Goal: Check status

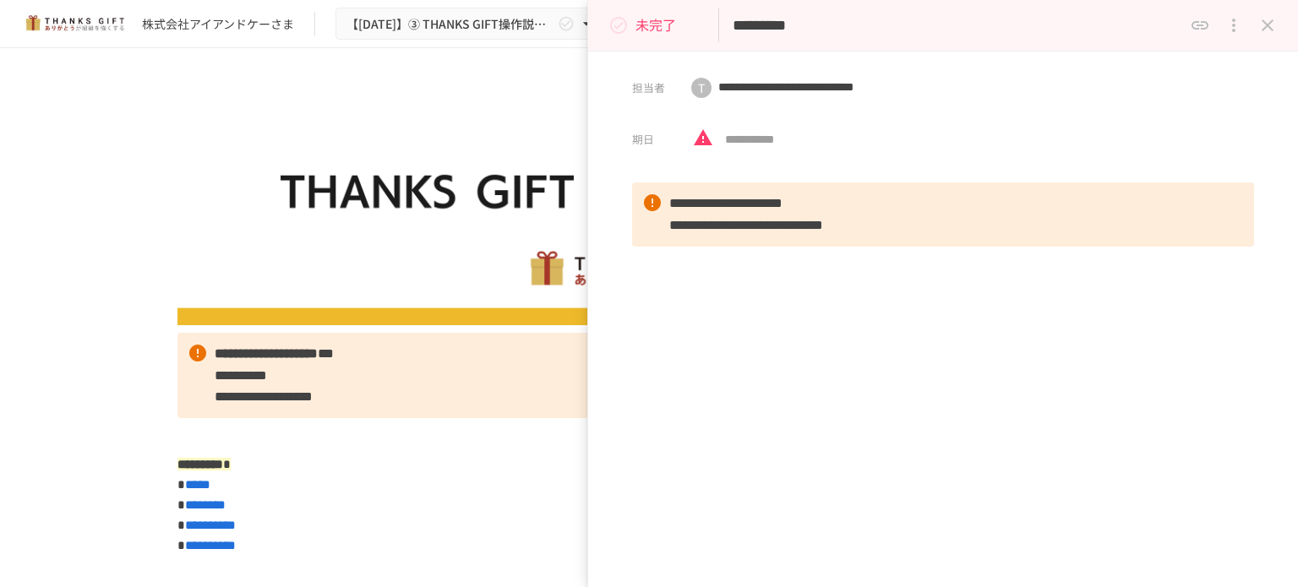
scroll to position [12084, 0]
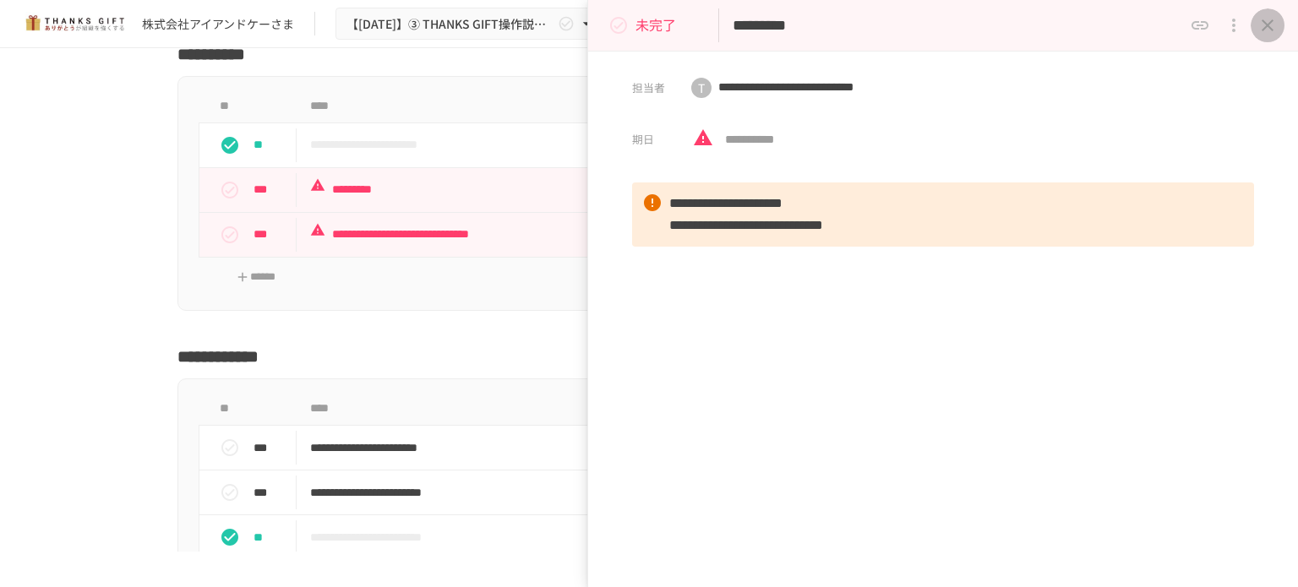
click at [1266, 26] on icon "close drawer" at bounding box center [1268, 25] width 12 height 12
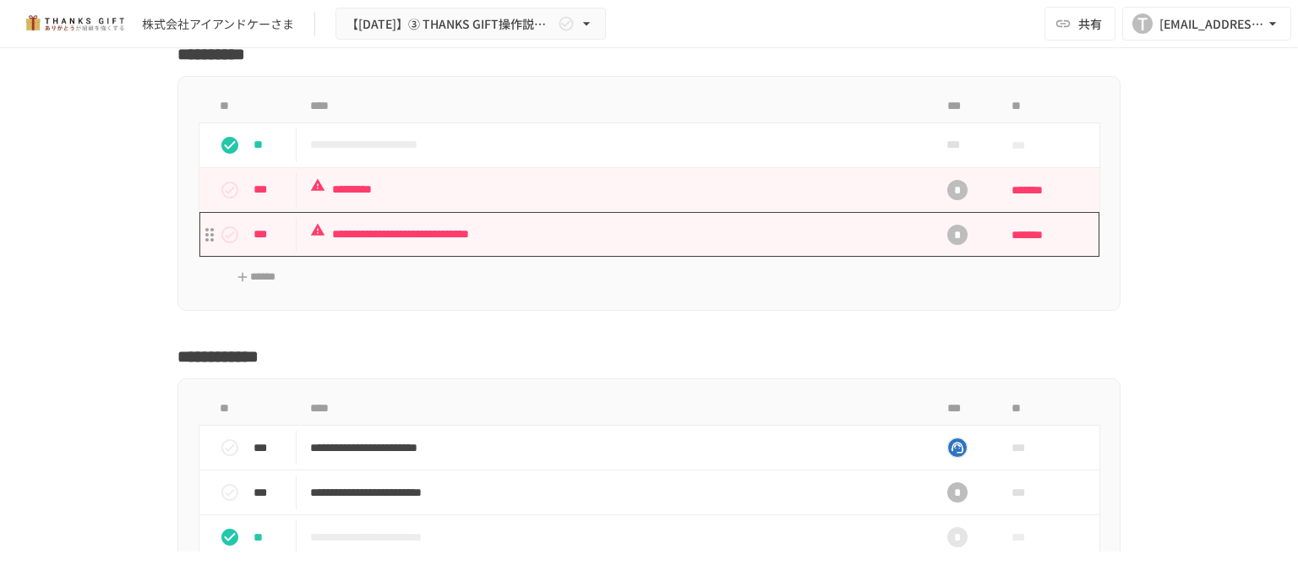
click at [516, 245] on p "**********" at bounding box center [613, 234] width 607 height 21
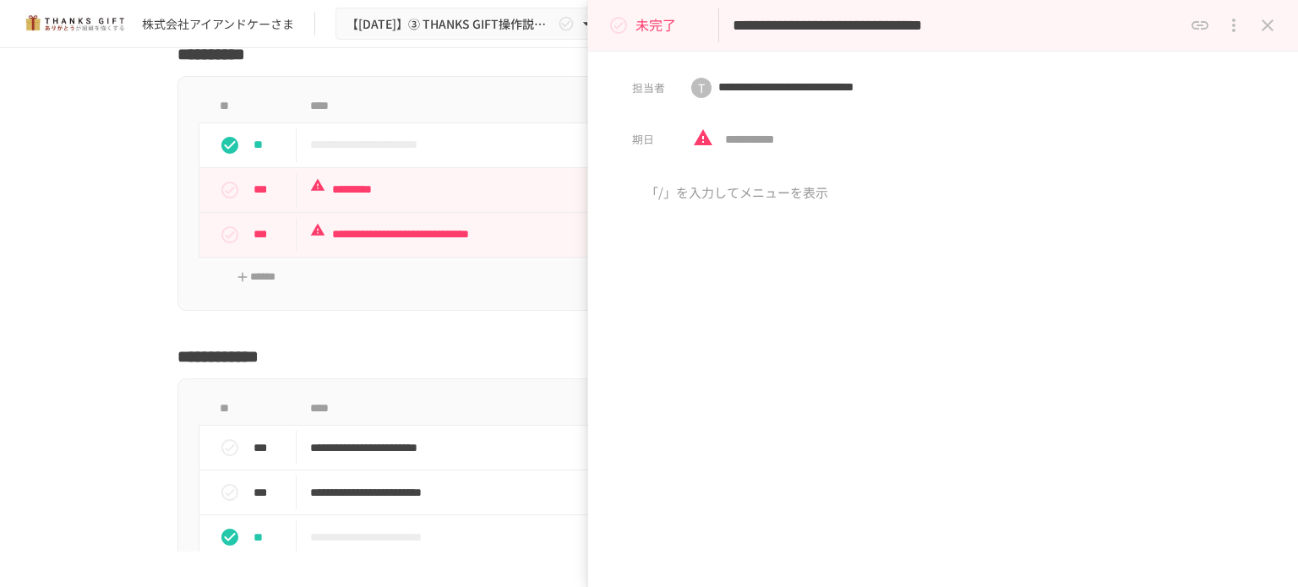
click at [68, 262] on div "**********" at bounding box center [649, 300] width 1298 height 504
click at [1279, 23] on button "close drawer" at bounding box center [1268, 25] width 34 height 34
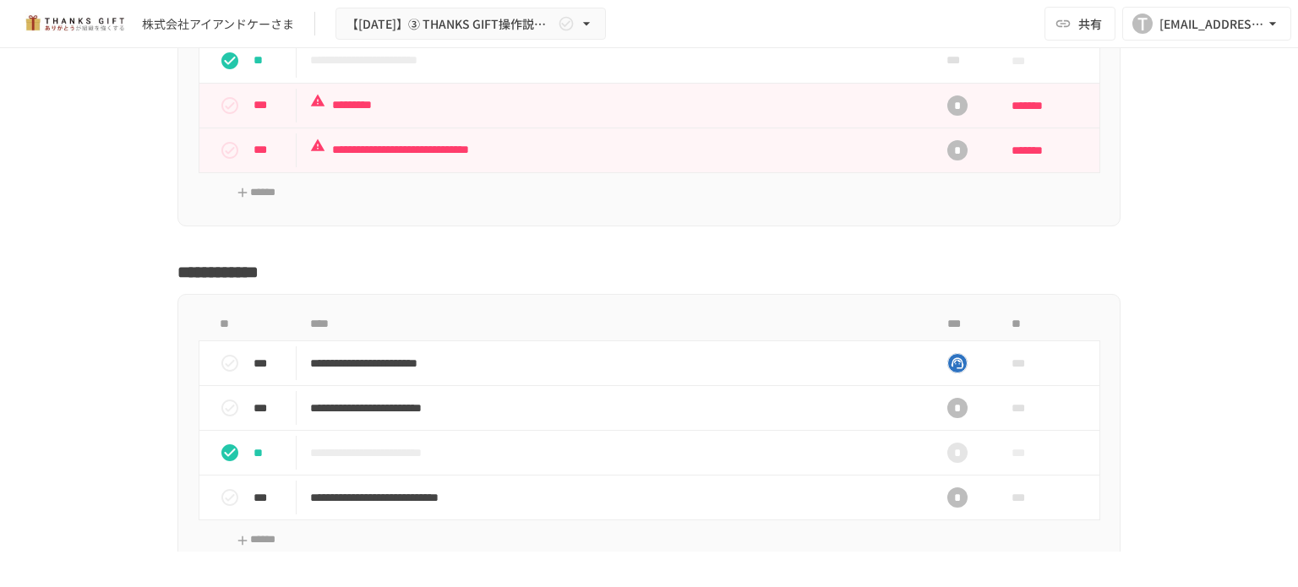
scroll to position [12000, 0]
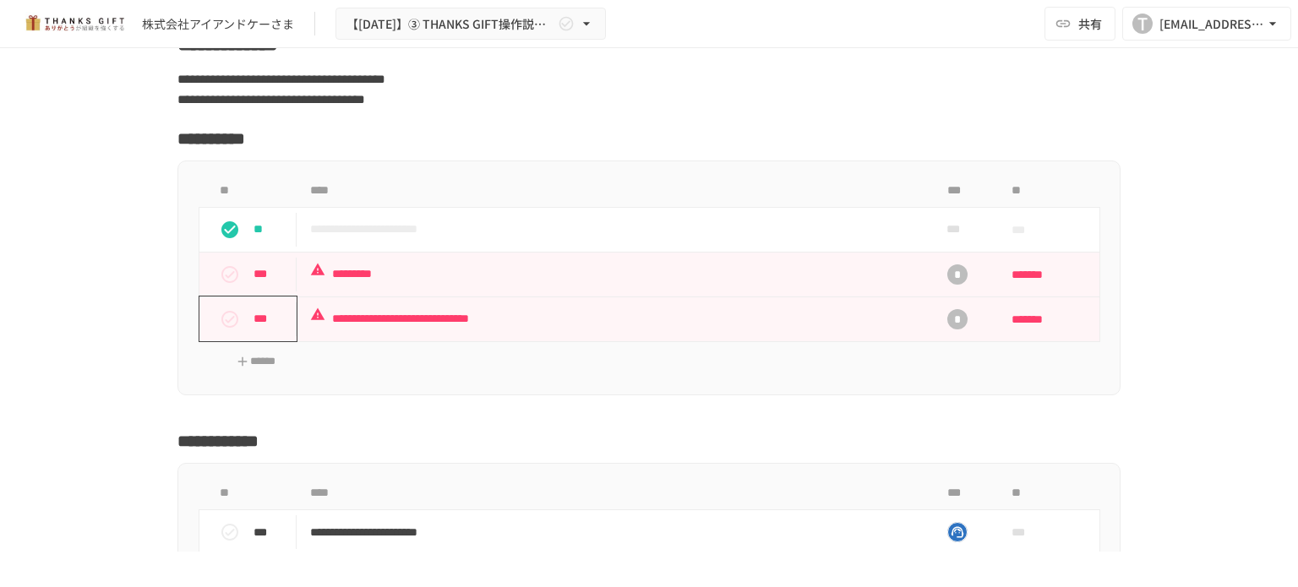
click at [226, 330] on icon "status" at bounding box center [230, 319] width 20 height 20
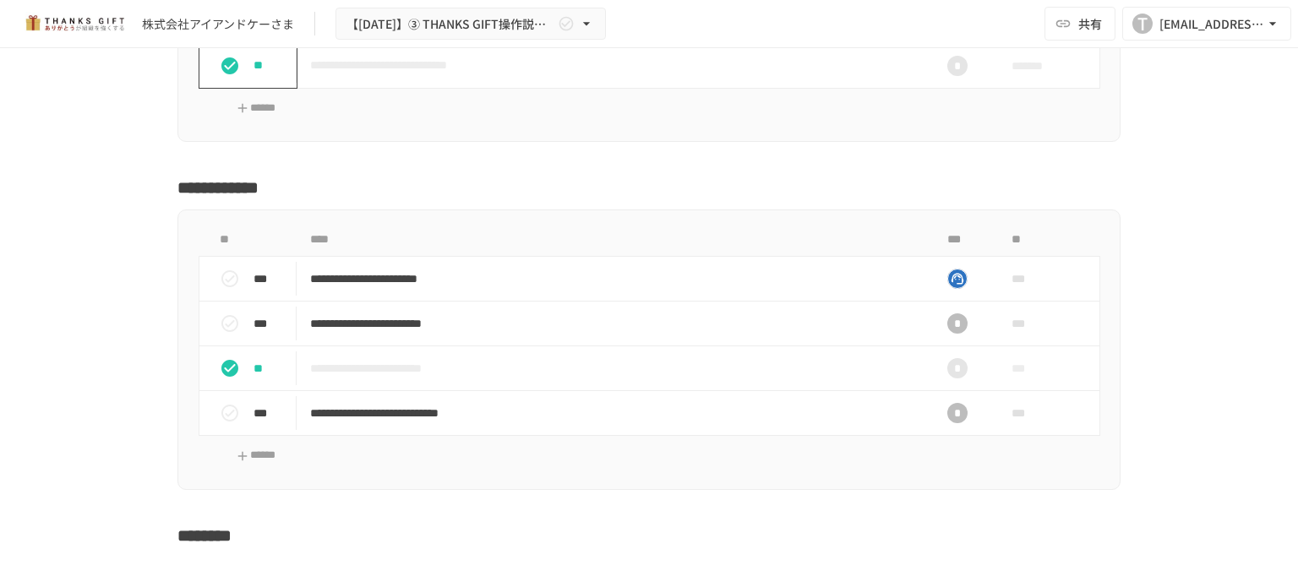
scroll to position [12338, 0]
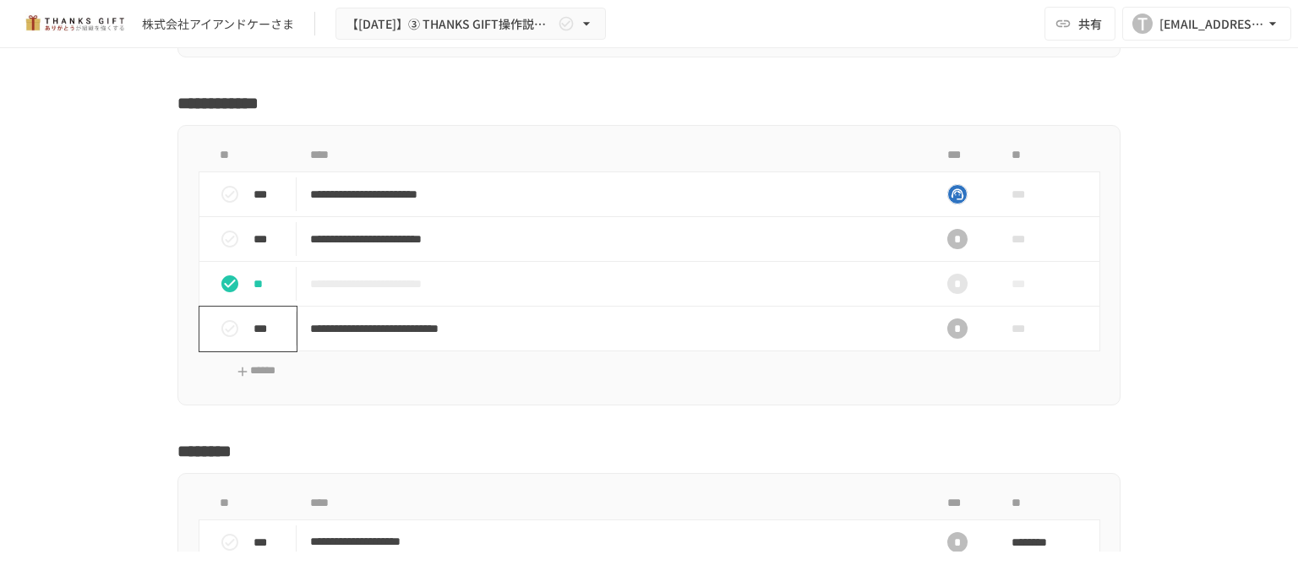
click at [221, 339] on icon "status" at bounding box center [230, 329] width 20 height 20
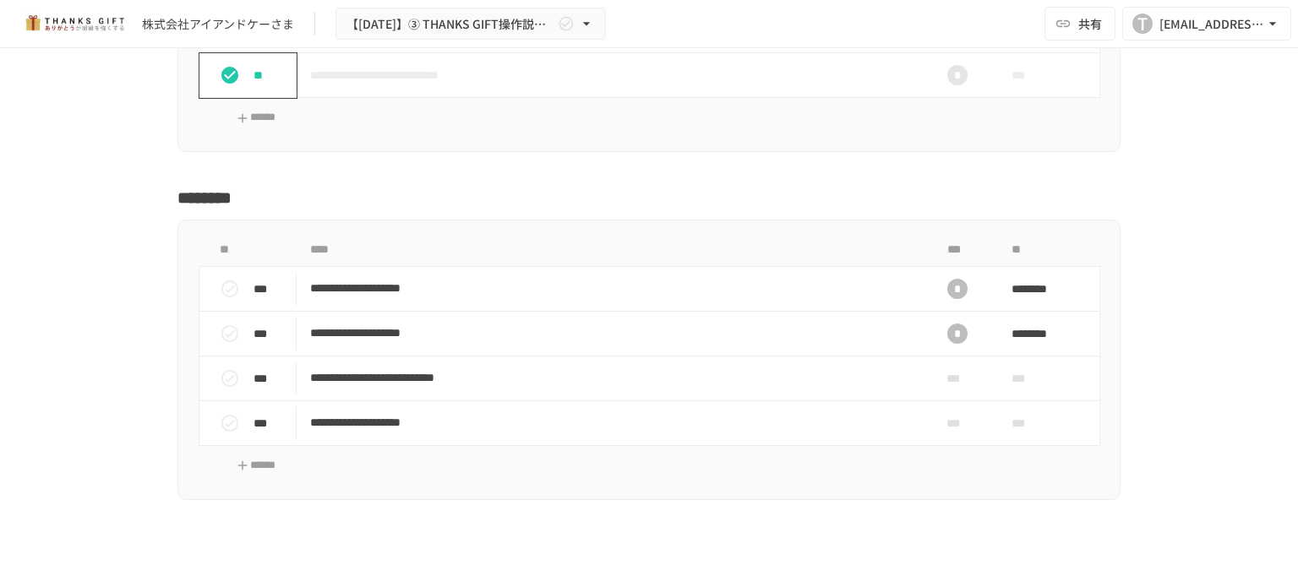
scroll to position [12676, 0]
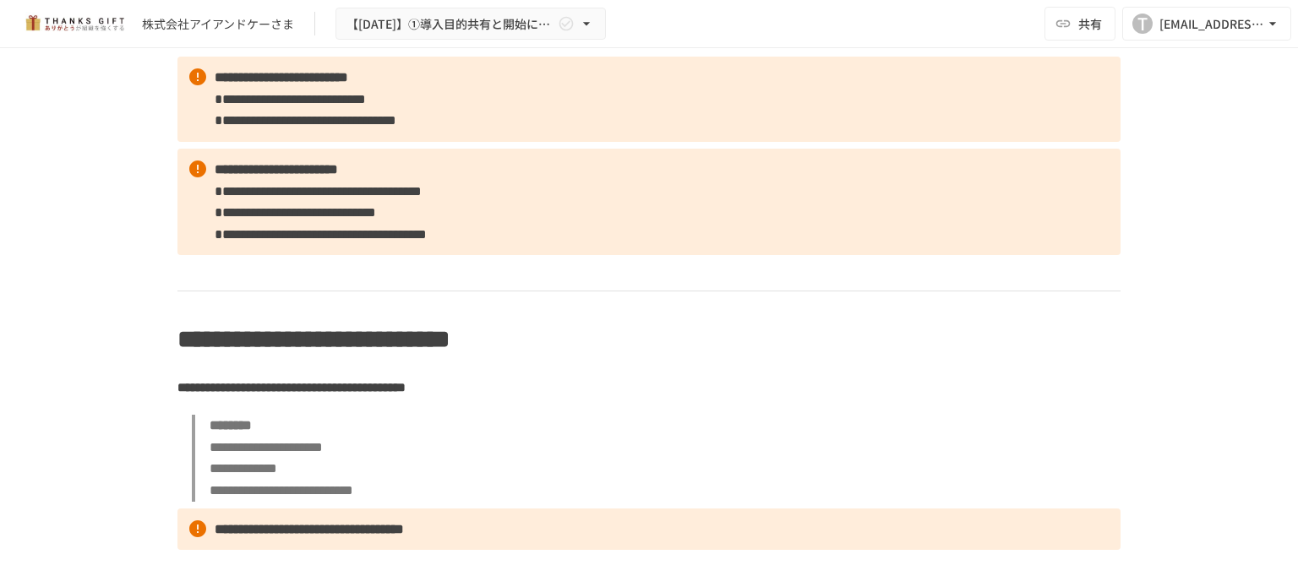
scroll to position [2873, 0]
